Goal: Register for event/course

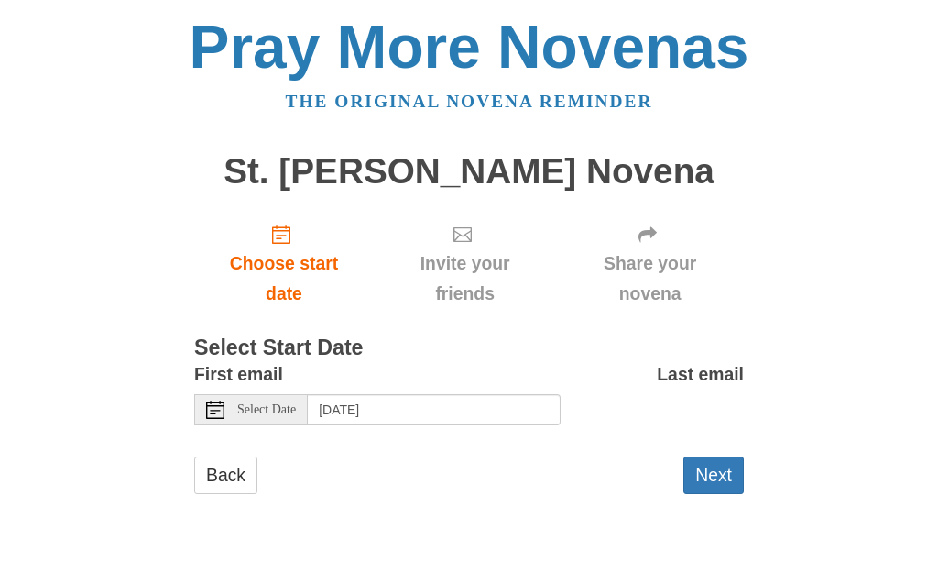
click at [293, 245] on link "Choose start date" at bounding box center [284, 263] width 180 height 109
click at [269, 412] on div "Select Date" at bounding box center [251, 409] width 114 height 31
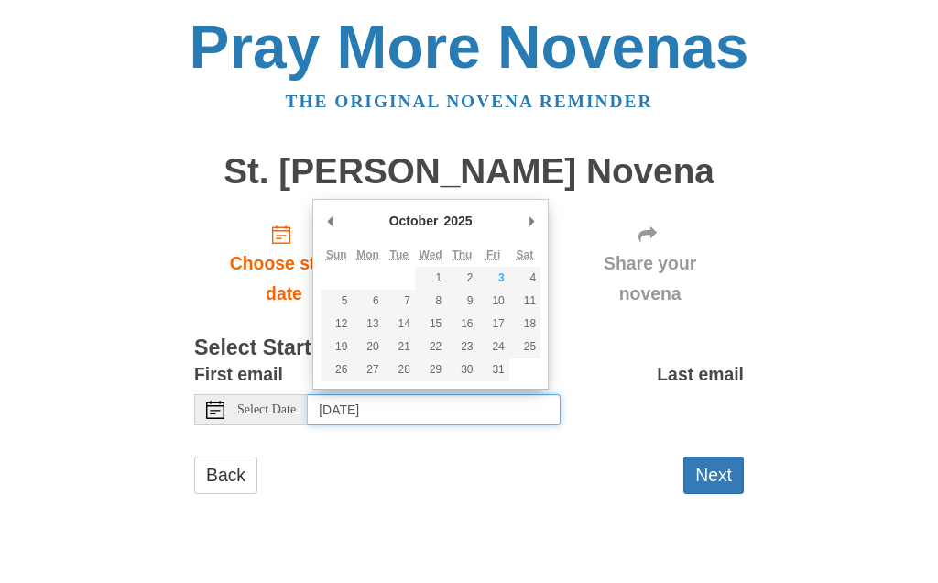
type input "Saturday, October 4th"
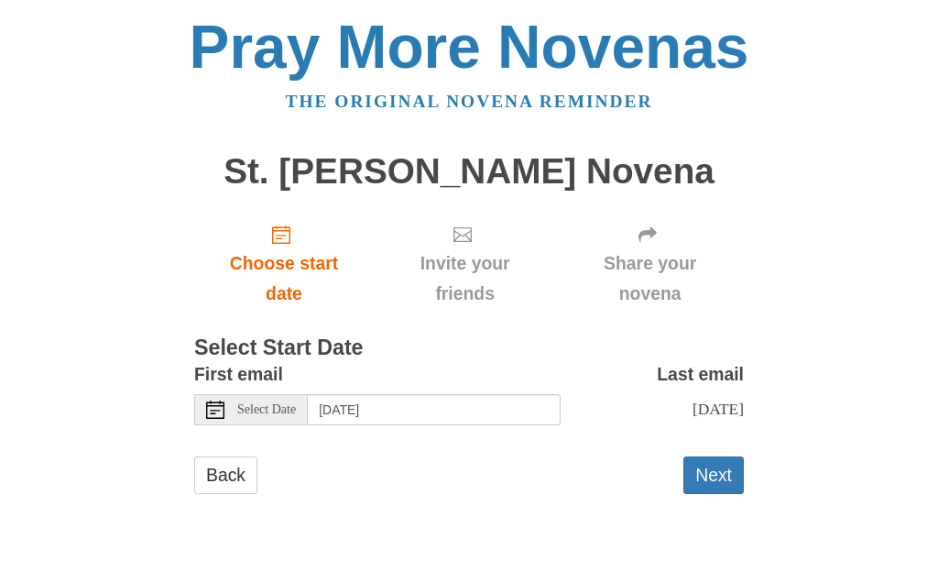
click at [707, 482] on button "Next" at bounding box center [714, 475] width 60 height 38
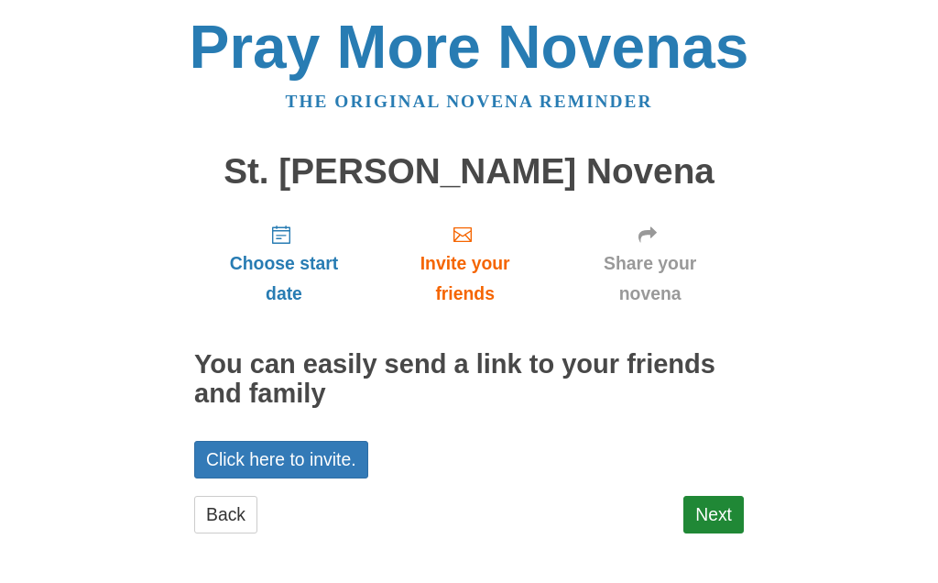
click at [717, 516] on link "Next" at bounding box center [714, 515] width 60 height 38
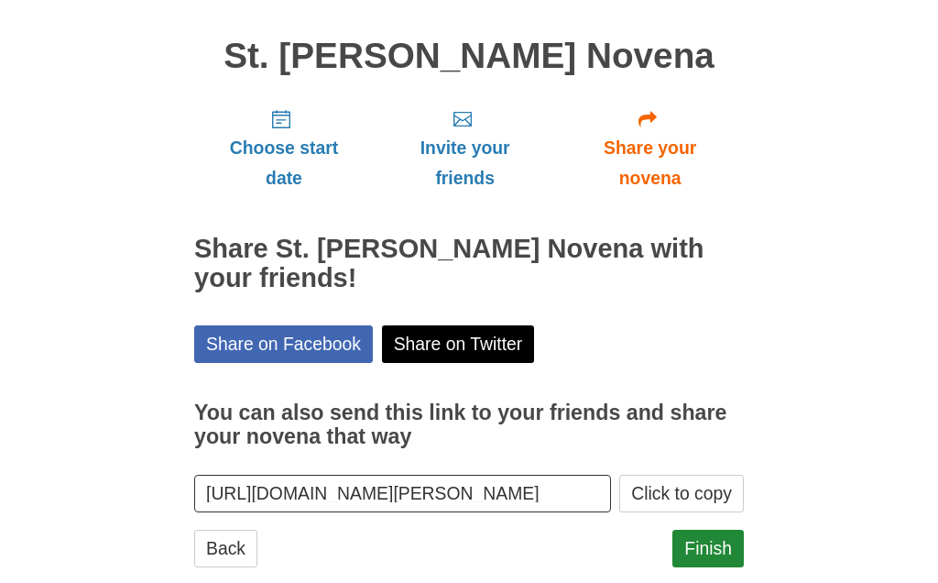
scroll to position [143, 0]
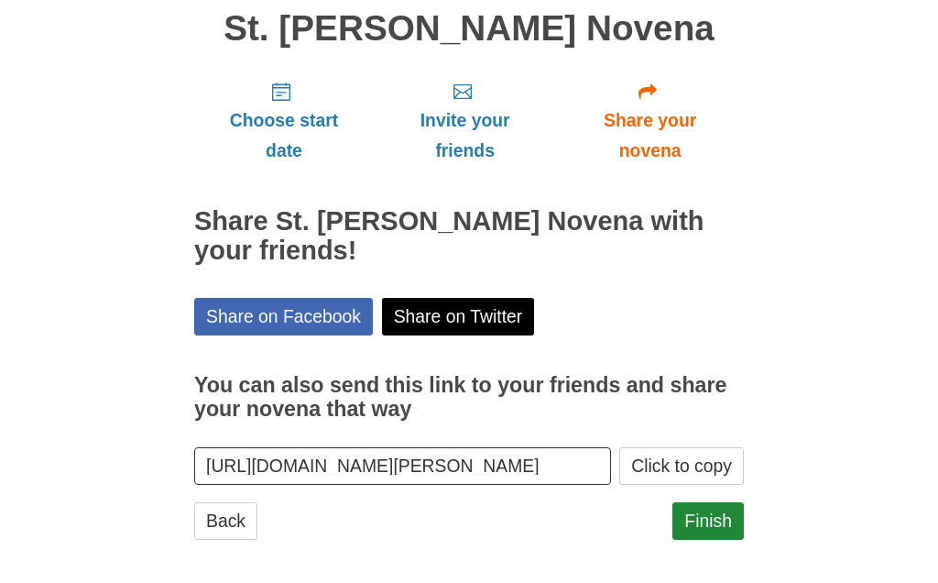
click at [233, 310] on link "Share on Facebook" at bounding box center [283, 317] width 179 height 38
click at [725, 511] on link "Finish" at bounding box center [708, 521] width 71 height 38
